Goal: Information Seeking & Learning: Learn about a topic

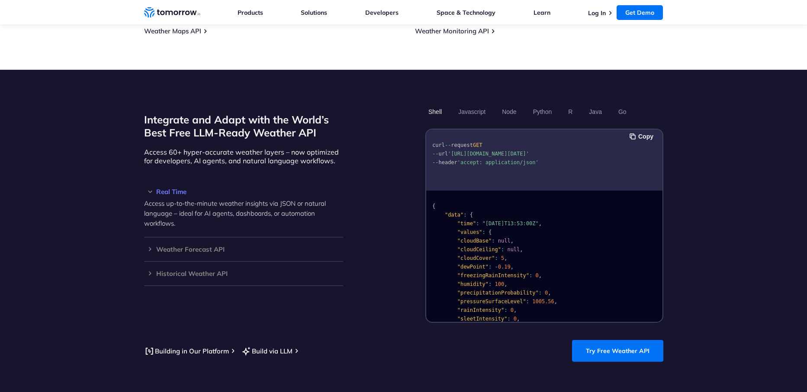
scroll to position [657, 0]
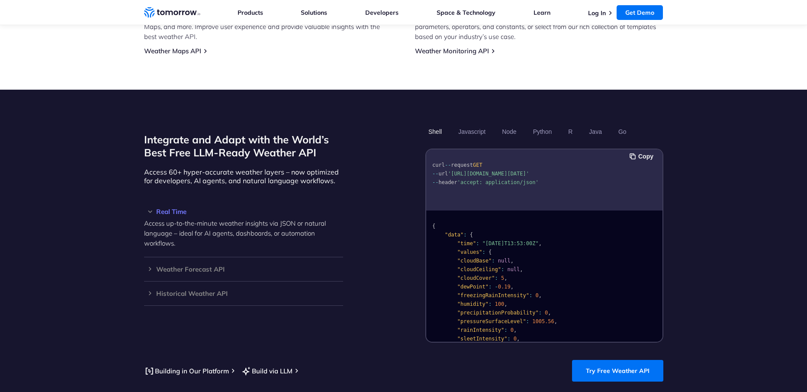
click at [433, 124] on button "Shell" at bounding box center [434, 131] width 19 height 15
click at [637, 367] on link "Try Free Weather API" at bounding box center [617, 371] width 91 height 22
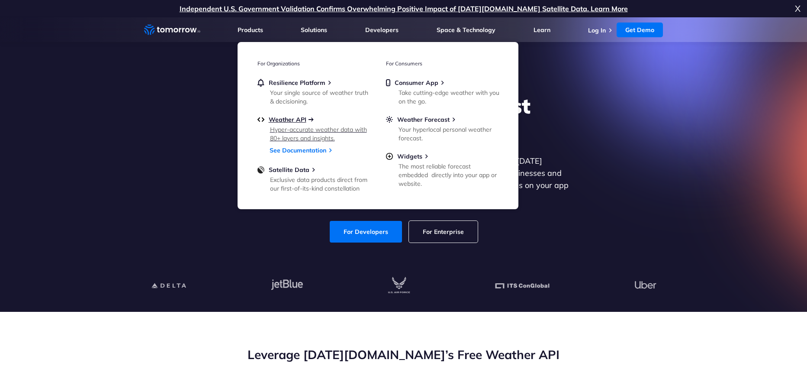
click at [296, 122] on span "Weather API" at bounding box center [288, 120] width 38 height 8
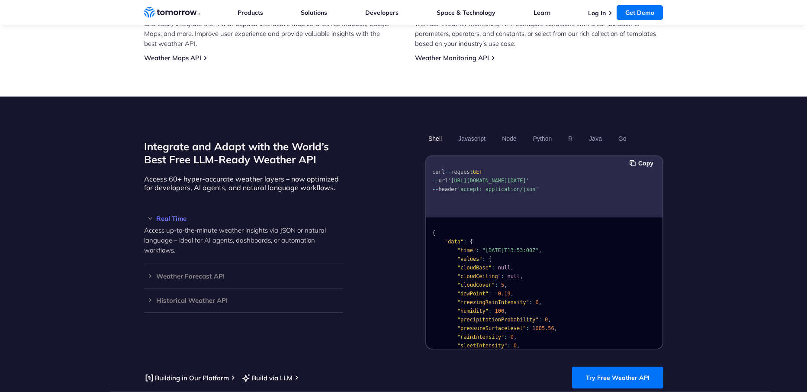
scroll to position [657, 0]
